Goal: Task Accomplishment & Management: Manage account settings

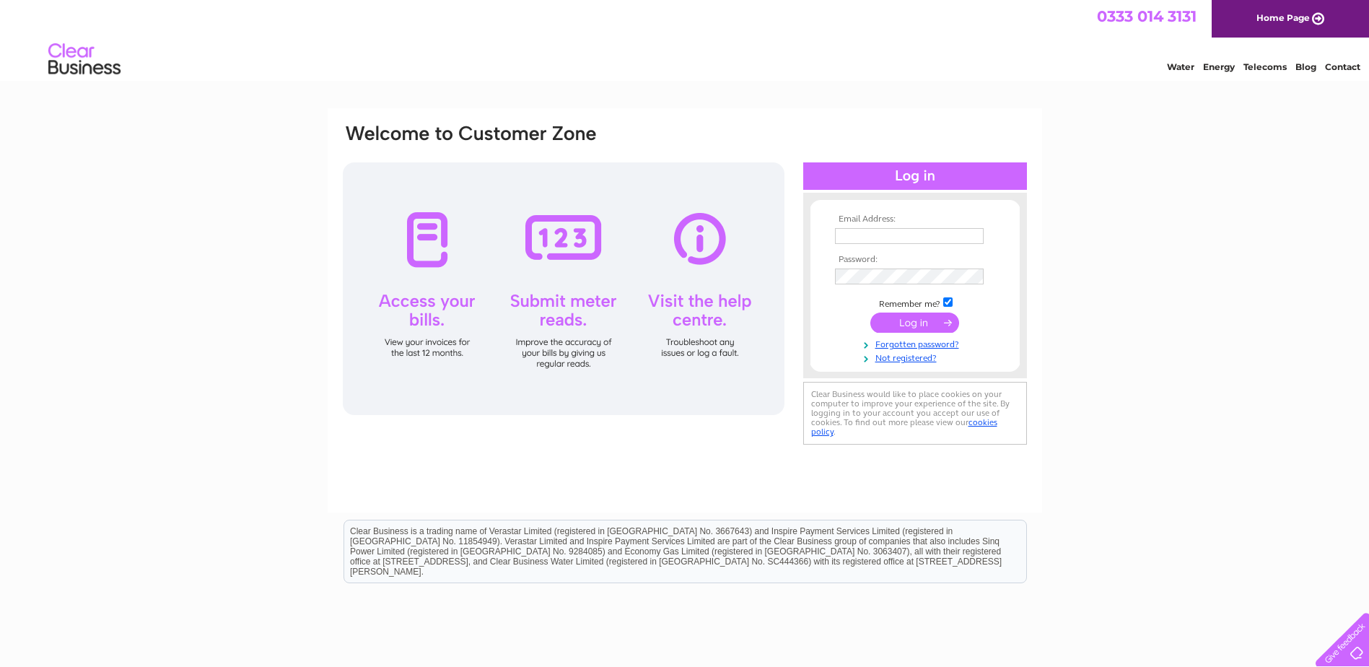
type input "accounts@amsglobalgroup.com"
click at [922, 320] on input "submit" at bounding box center [914, 322] width 89 height 20
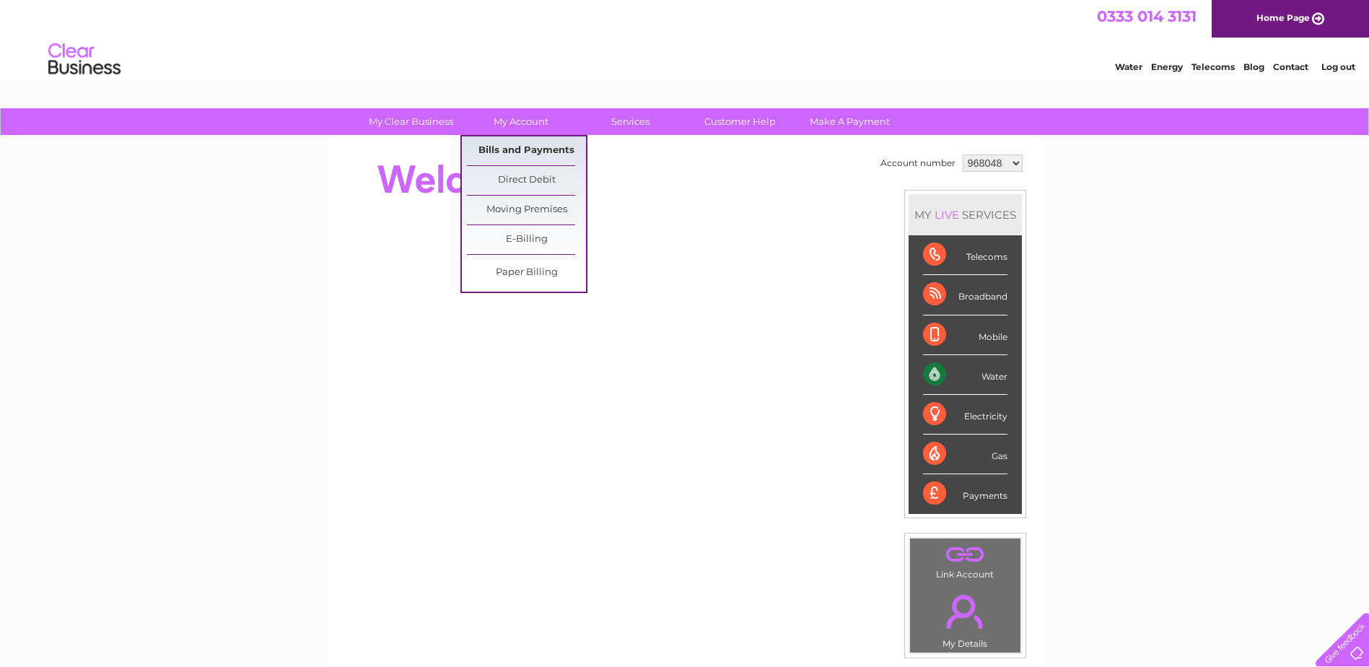
click at [519, 156] on link "Bills and Payments" at bounding box center [526, 150] width 119 height 29
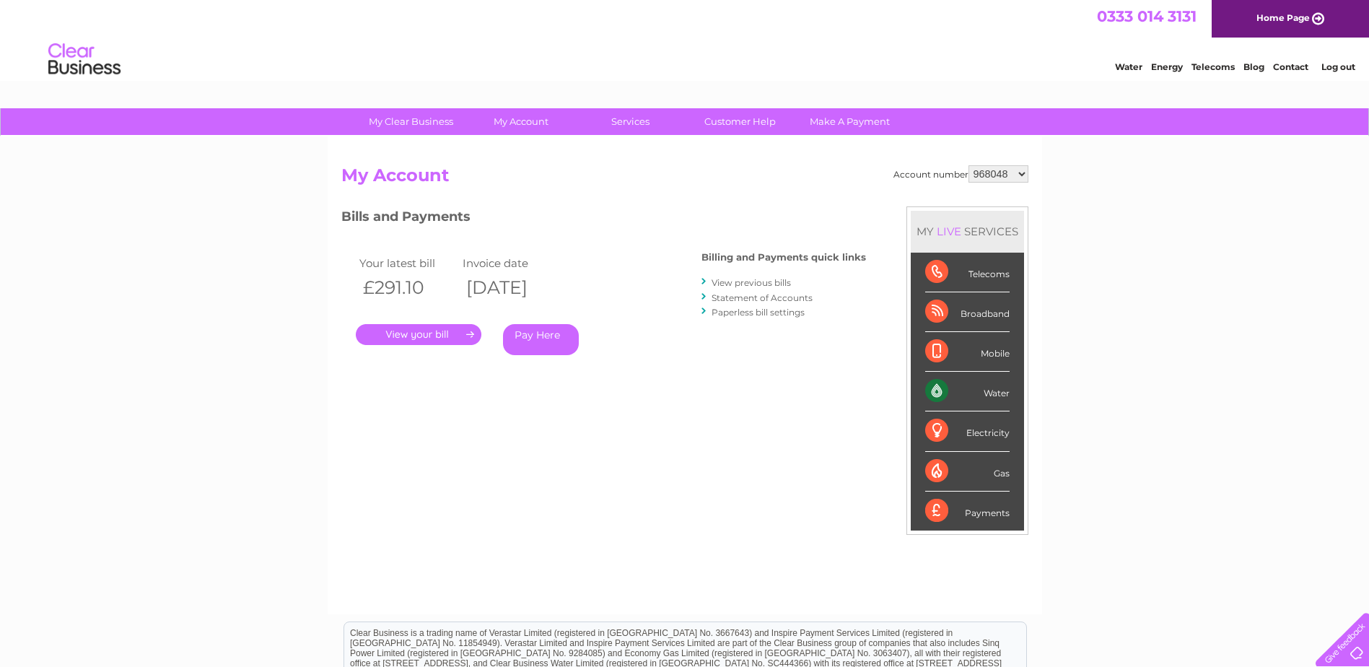
drag, startPoint x: 436, startPoint y: 338, endPoint x: 482, endPoint y: 365, distance: 53.7
click at [437, 337] on link "." at bounding box center [419, 334] width 126 height 21
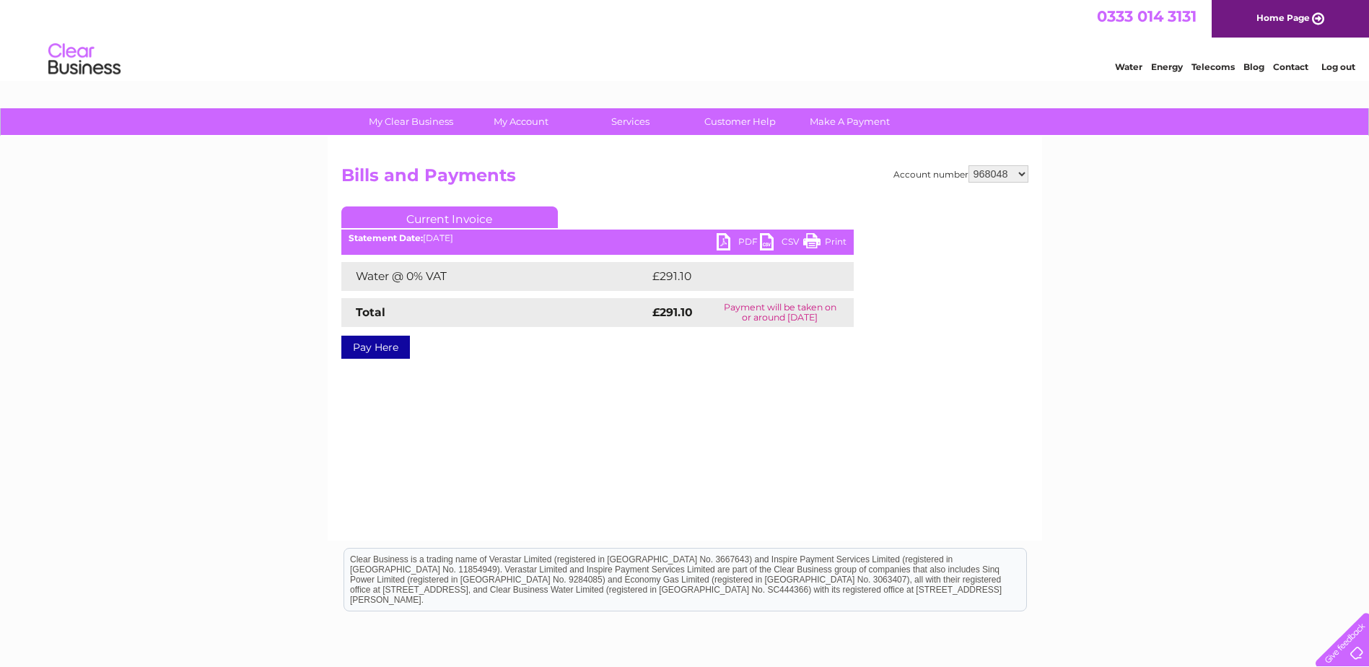
click at [727, 244] on link "PDF" at bounding box center [738, 243] width 43 height 21
click at [1027, 173] on select "968048 1104199" at bounding box center [998, 173] width 60 height 17
select select "1104199"
click at [969, 165] on select "968048 1104199" at bounding box center [998, 173] width 60 height 17
click at [737, 246] on link "PDF" at bounding box center [738, 243] width 43 height 21
